Goal: Transaction & Acquisition: Book appointment/travel/reservation

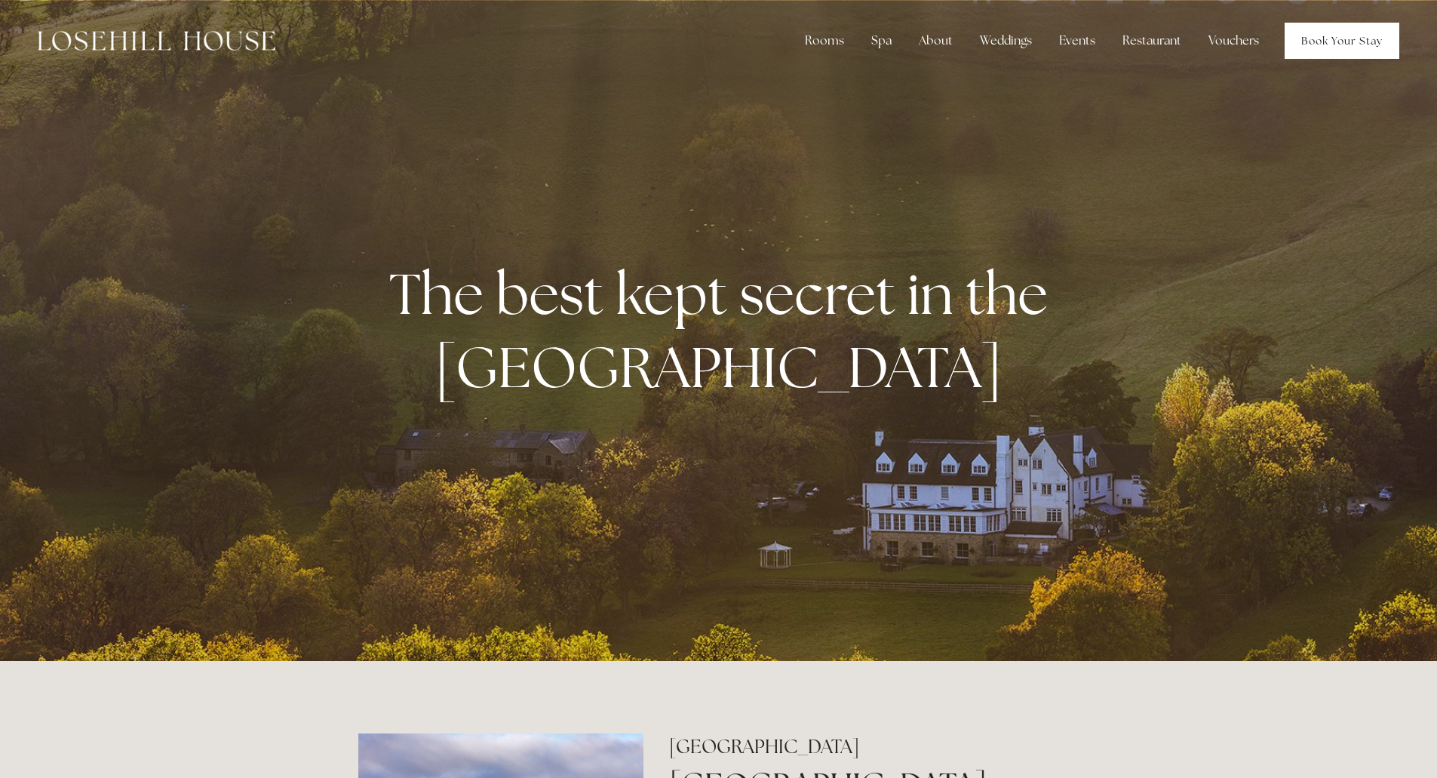
click at [1319, 37] on link "Book Your Stay" at bounding box center [1342, 41] width 115 height 36
click at [1313, 41] on link "Book Your Stay" at bounding box center [1342, 41] width 115 height 36
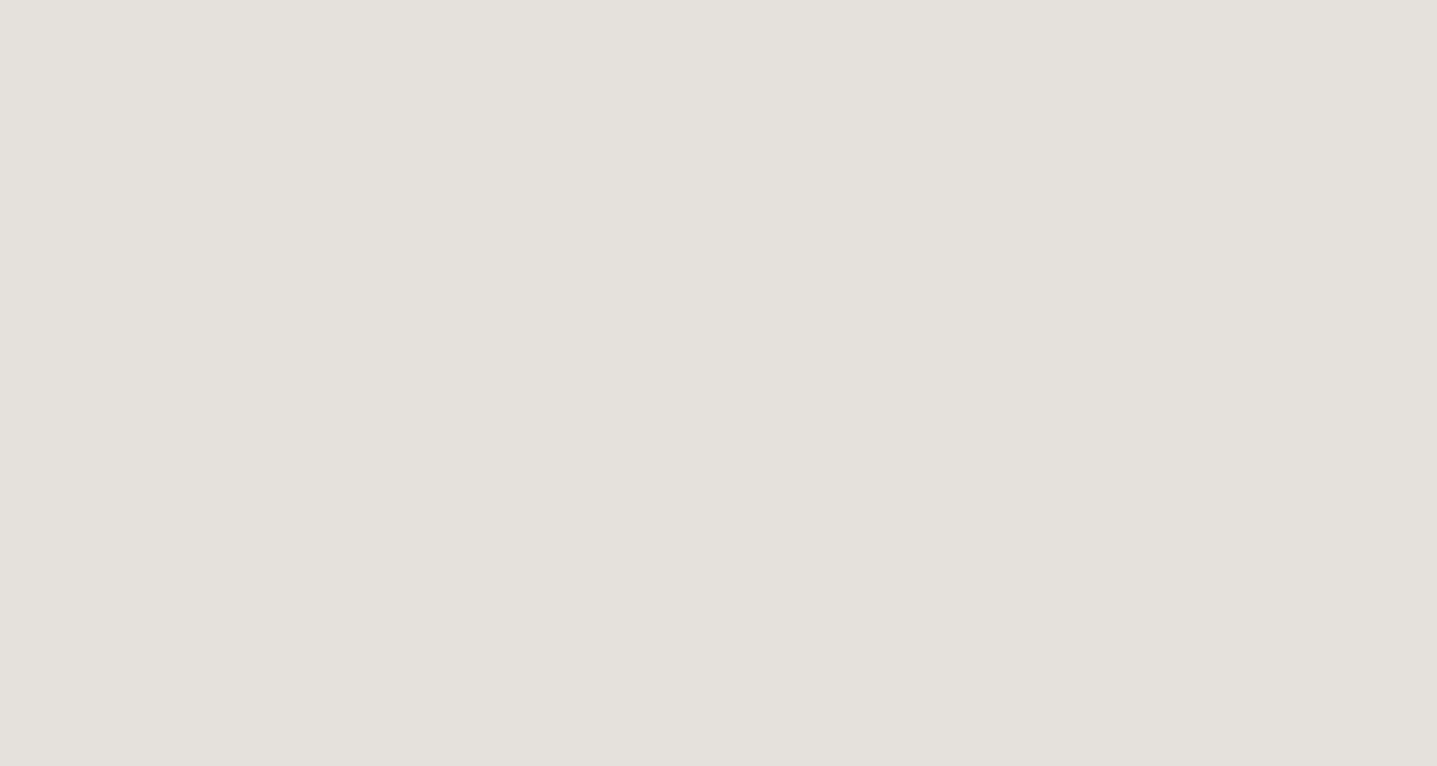
scroll to position [2429, 0]
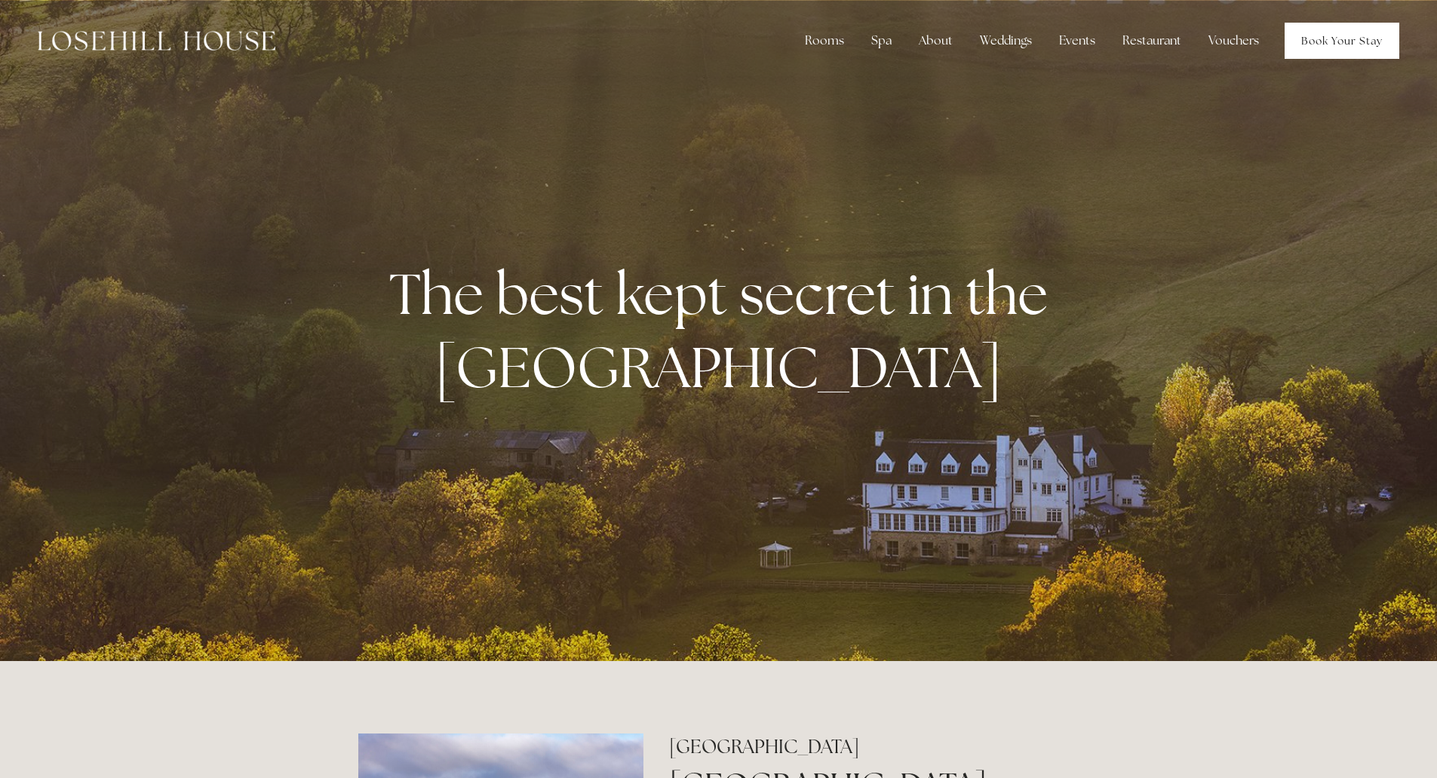
click at [1320, 51] on link "Book Your Stay" at bounding box center [1342, 41] width 115 height 36
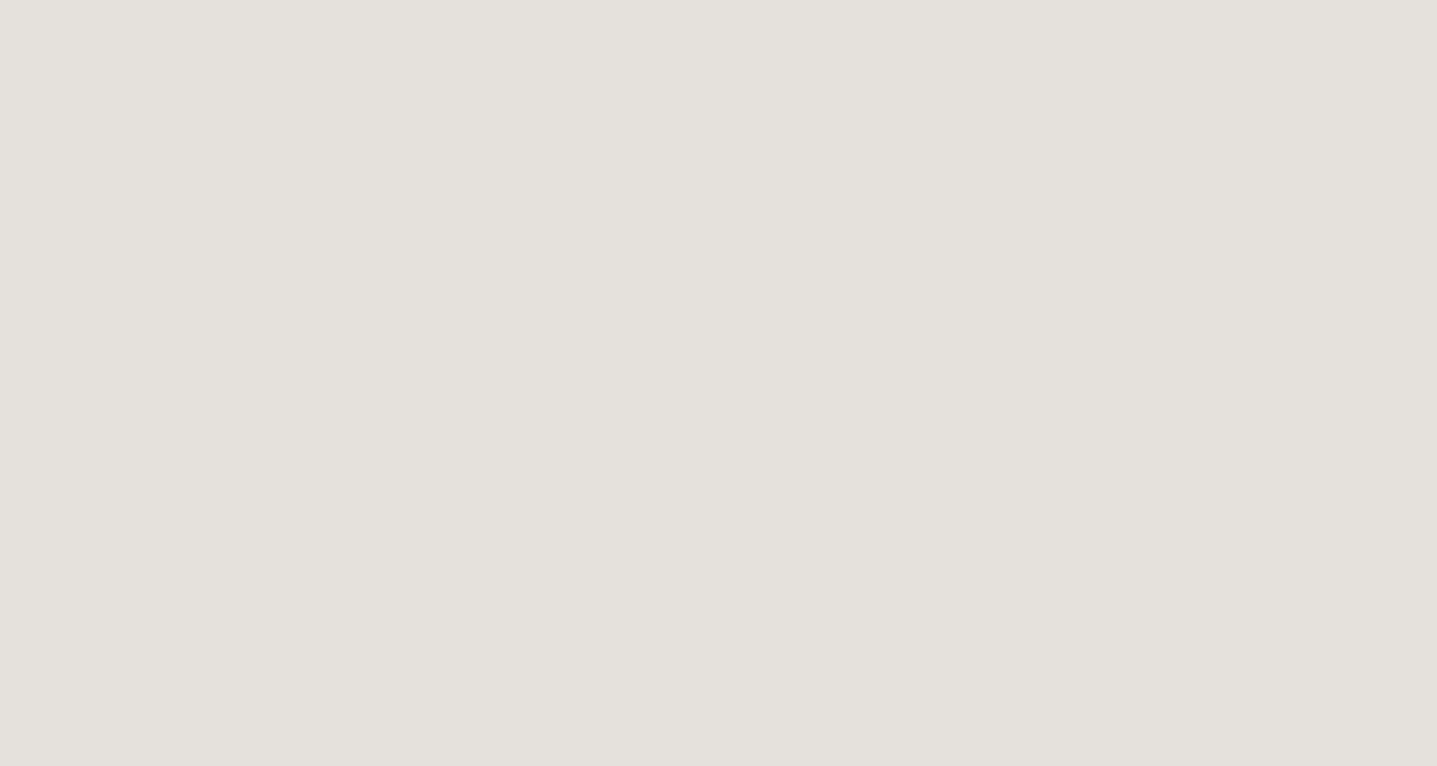
scroll to position [82, 0]
